Goal: Transaction & Acquisition: Purchase product/service

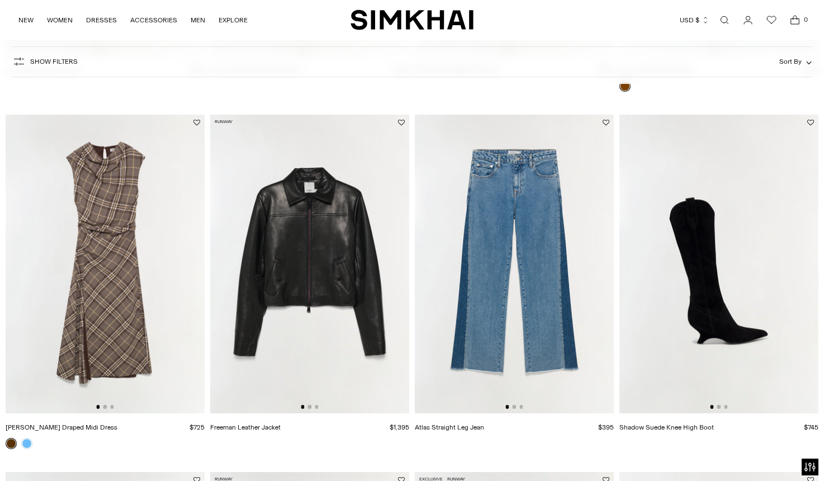
scroll to position [1404, 0]
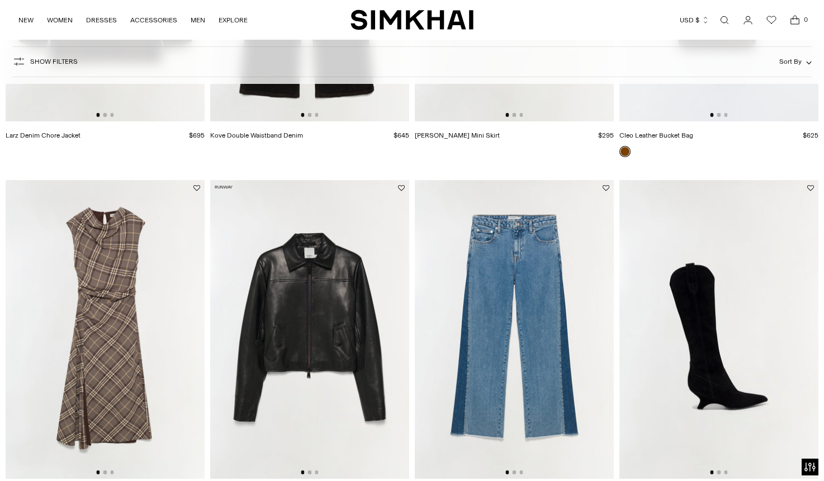
click at [368, 348] on img at bounding box center [309, 329] width 199 height 298
